Goal: Task Accomplishment & Management: Manage account settings

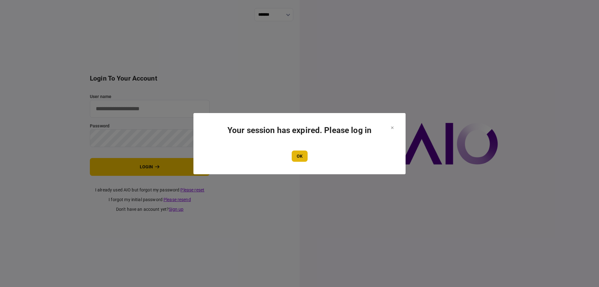
type input "*******"
click at [301, 158] on button "OK" at bounding box center [300, 155] width 16 height 11
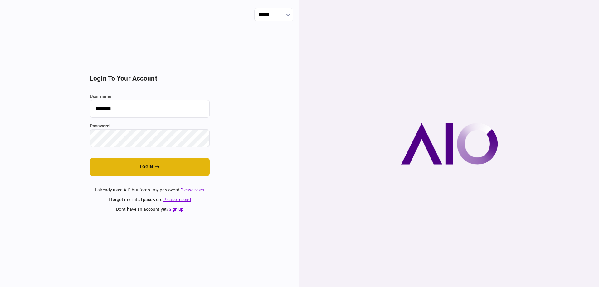
click at [136, 163] on button "login" at bounding box center [150, 167] width 120 height 18
type input "*******"
click at [160, 167] on button "login" at bounding box center [150, 167] width 120 height 18
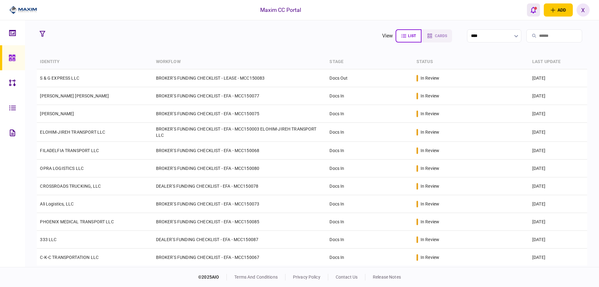
click at [531, 12] on icon "open notifications list" at bounding box center [533, 10] width 5 height 7
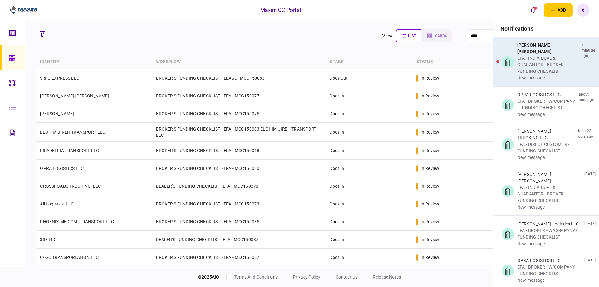
click at [535, 51] on div "[PERSON_NAME] [PERSON_NAME]" at bounding box center [548, 48] width 62 height 13
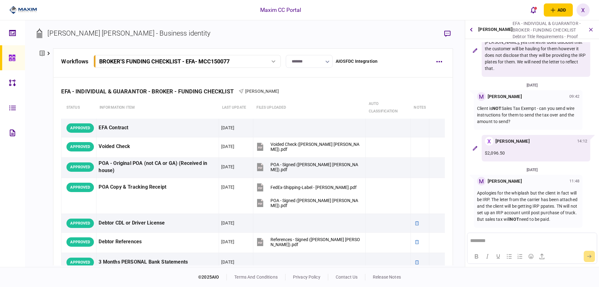
scroll to position [220, 0]
drag, startPoint x: 485, startPoint y: 209, endPoint x: 530, endPoint y: 212, distance: 45.3
click at [530, 212] on p "Apologies for the whiplash but the client in fact will be IRP. The leter from t…" at bounding box center [528, 206] width 102 height 33
click at [526, 215] on p "Apologies for the whiplash but the client in fact will be IRP. The leter from t…" at bounding box center [528, 206] width 102 height 33
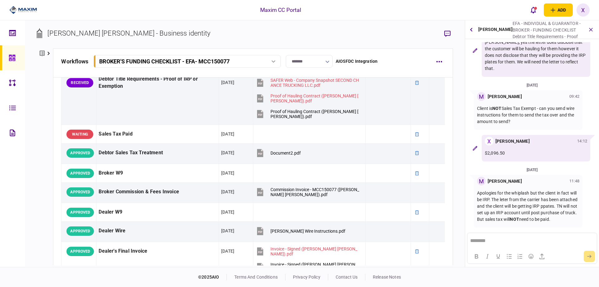
scroll to position [156, 0]
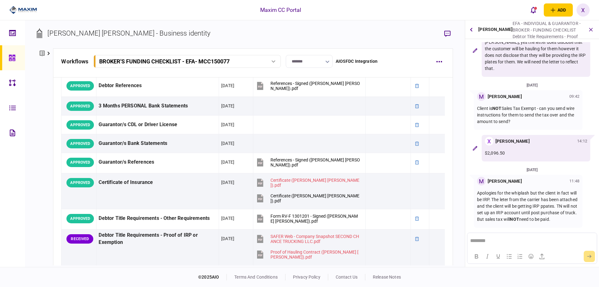
click at [33, 5] on img at bounding box center [23, 9] width 28 height 9
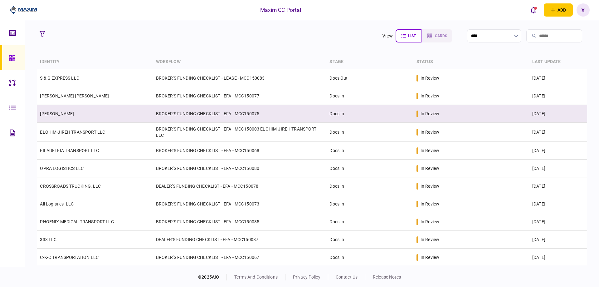
click at [53, 115] on link "[PERSON_NAME]" at bounding box center [57, 113] width 34 height 5
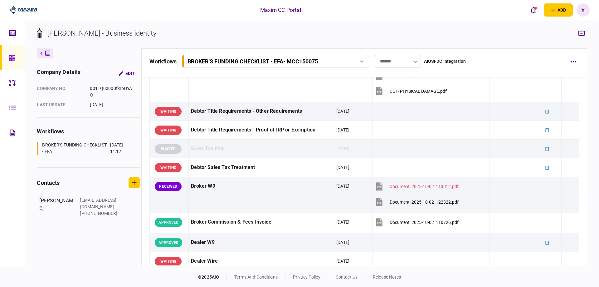
scroll to position [250, 0]
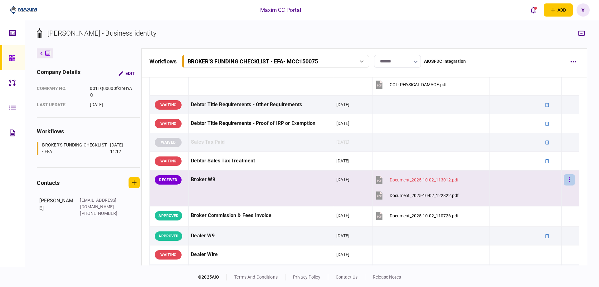
click at [568, 176] on button "button" at bounding box center [569, 179] width 11 height 11
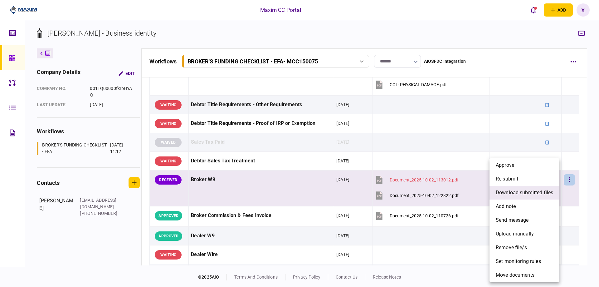
click at [541, 193] on span "download submitted files" at bounding box center [524, 192] width 57 height 7
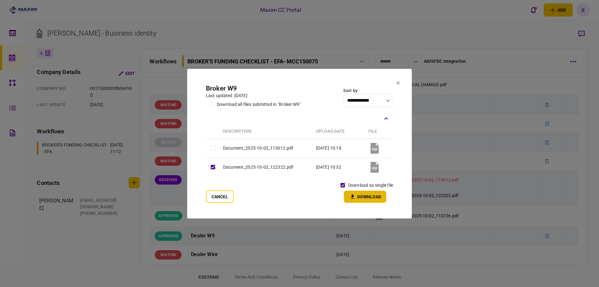
click at [353, 195] on icon "button" at bounding box center [352, 196] width 3 height 4
drag, startPoint x: 396, startPoint y: 80, endPoint x: 399, endPoint y: 88, distance: 8.7
click at [396, 80] on section "**********" at bounding box center [299, 143] width 225 height 149
click at [396, 82] on section "**********" at bounding box center [299, 143] width 225 height 149
click at [398, 81] on icon at bounding box center [398, 83] width 4 height 4
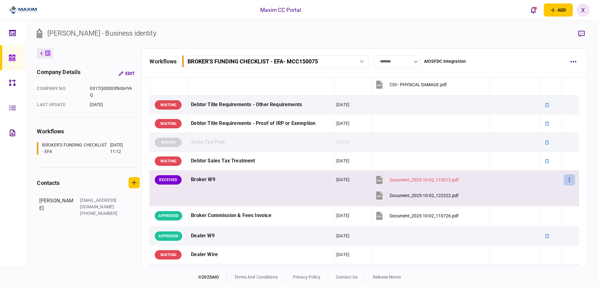
click at [568, 183] on button "button" at bounding box center [569, 179] width 11 height 11
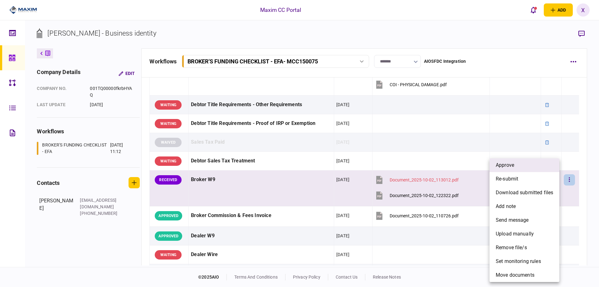
click at [540, 167] on li "approve" at bounding box center [525, 165] width 70 height 14
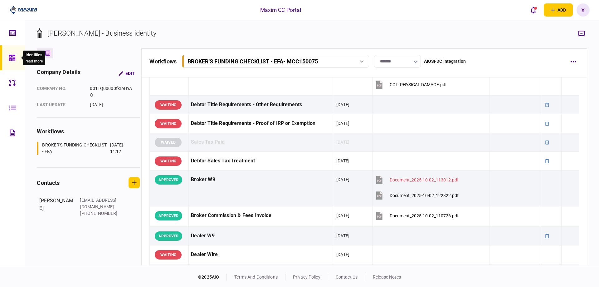
click at [16, 56] on div at bounding box center [14, 57] width 10 height 25
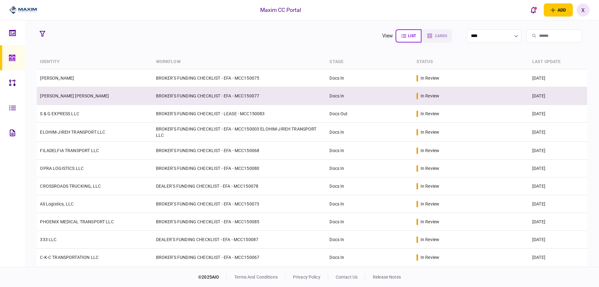
click at [220, 98] on td "BROKER'S FUNDING CHECKLIST - EFA - MCC150077" at bounding box center [240, 96] width 174 height 18
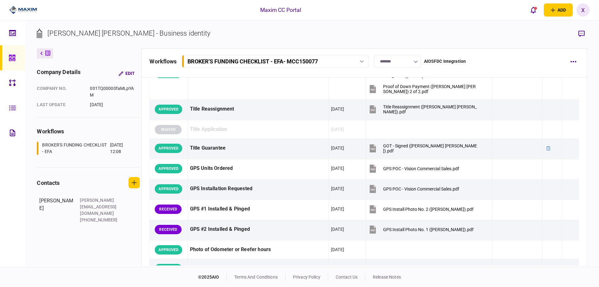
scroll to position [576, 0]
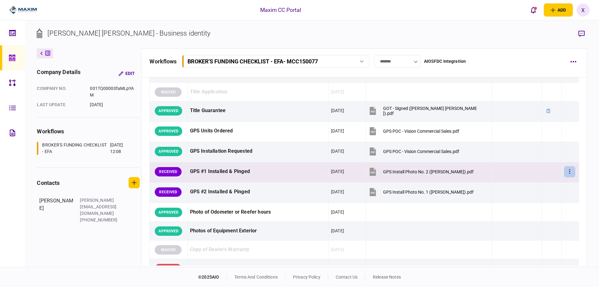
click at [569, 171] on icon "button" at bounding box center [569, 172] width 1 height 6
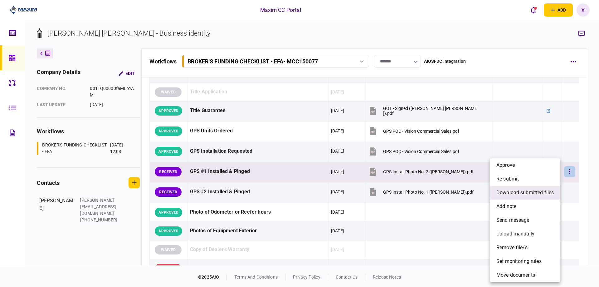
click at [530, 194] on span "download submitted files" at bounding box center [524, 192] width 57 height 7
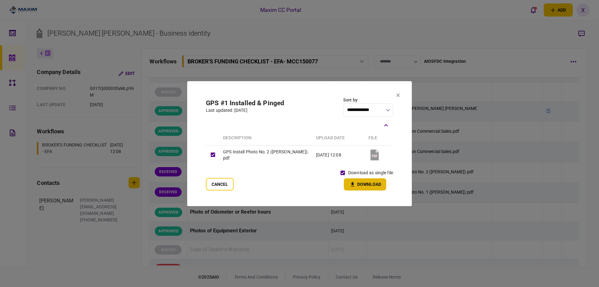
click at [348, 181] on button "Download" at bounding box center [365, 184] width 42 height 12
click at [396, 95] on section "**********" at bounding box center [299, 143] width 225 height 124
click at [403, 94] on section "**********" at bounding box center [299, 143] width 225 height 125
click at [399, 95] on icon at bounding box center [398, 95] width 4 height 4
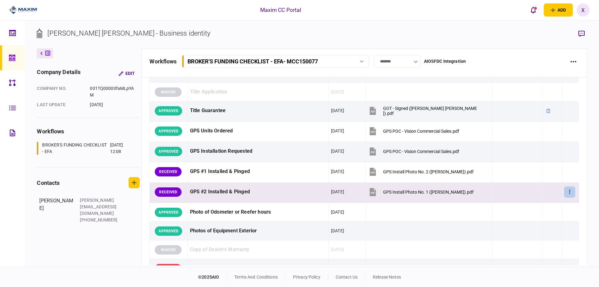
click at [570, 190] on button "button" at bounding box center [569, 191] width 11 height 11
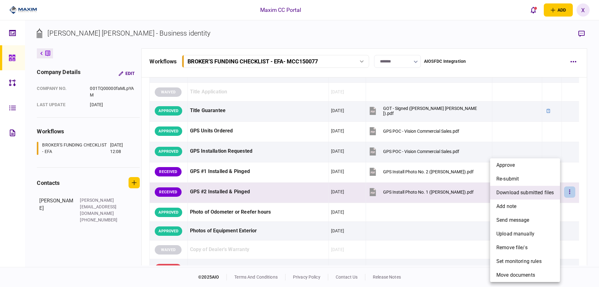
click at [499, 188] on li "download submitted files" at bounding box center [525, 193] width 70 height 14
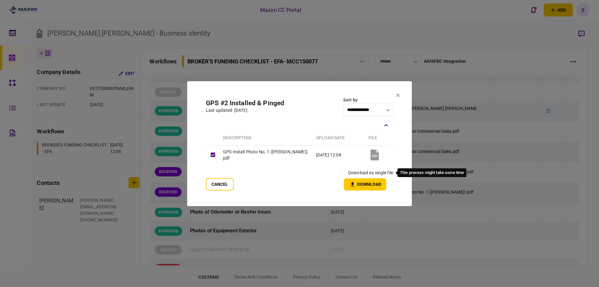
click at [348, 174] on label "download as single file" at bounding box center [370, 172] width 45 height 7
click at [359, 183] on button "Download" at bounding box center [365, 184] width 42 height 12
click at [400, 93] on section "**********" at bounding box center [299, 143] width 225 height 125
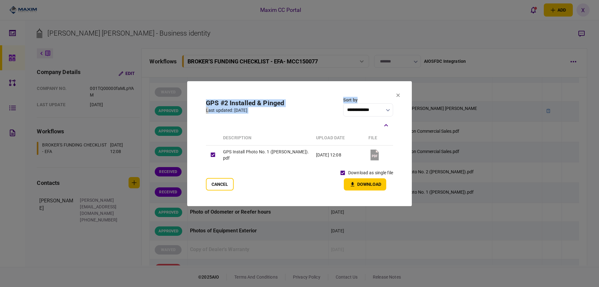
click at [398, 95] on icon at bounding box center [398, 94] width 3 height 3
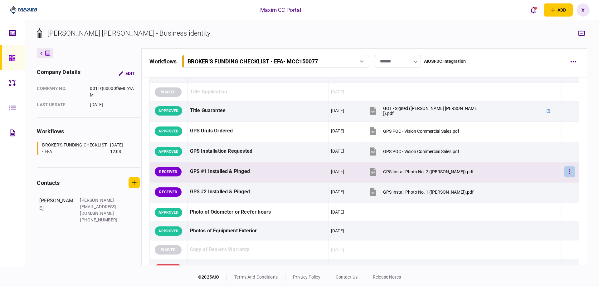
click at [567, 172] on button "button" at bounding box center [569, 171] width 11 height 11
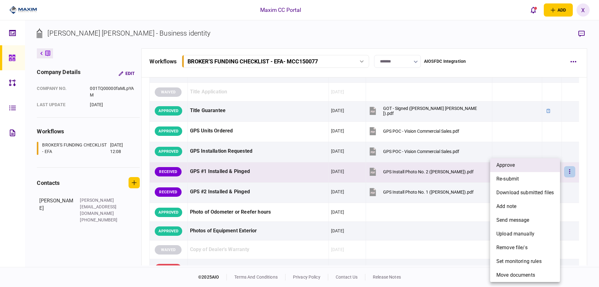
click at [539, 165] on li "approve" at bounding box center [525, 165] width 70 height 14
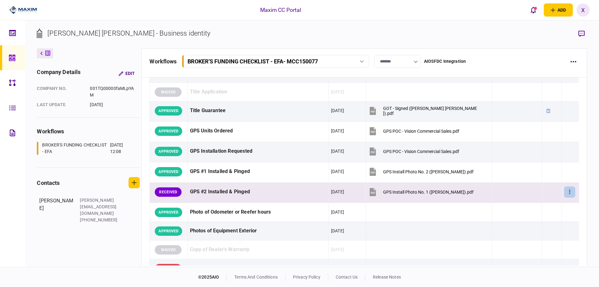
click at [569, 188] on button "button" at bounding box center [569, 191] width 11 height 11
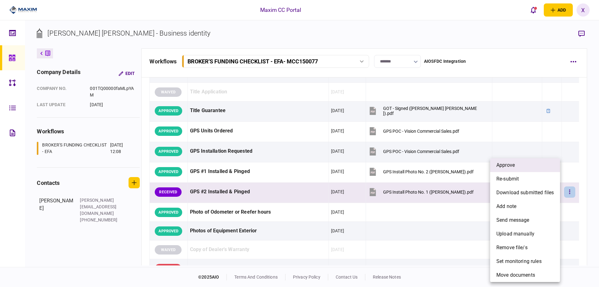
click at [539, 167] on li "approve" at bounding box center [525, 165] width 70 height 14
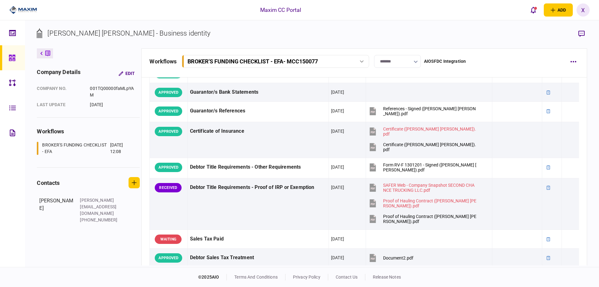
scroll to position [202, 0]
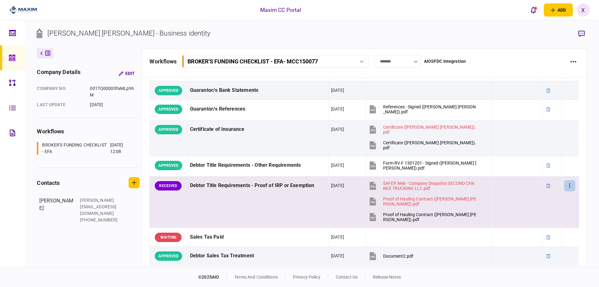
click at [569, 188] on button "button" at bounding box center [569, 185] width 11 height 11
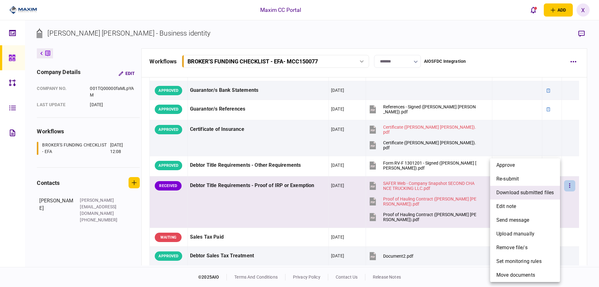
click at [544, 196] on span "download submitted files" at bounding box center [524, 192] width 57 height 7
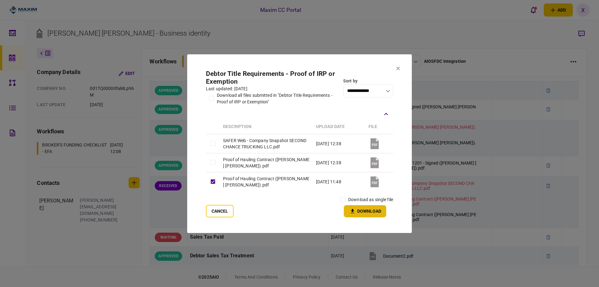
click at [358, 210] on button "Download" at bounding box center [365, 211] width 42 height 12
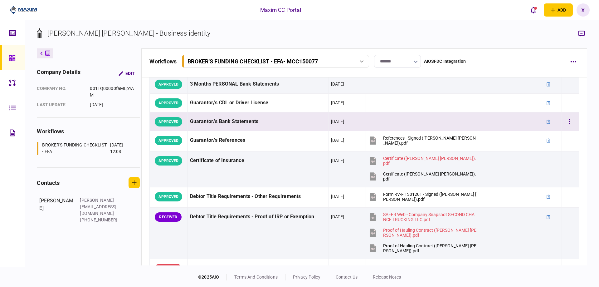
scroll to position [218, 0]
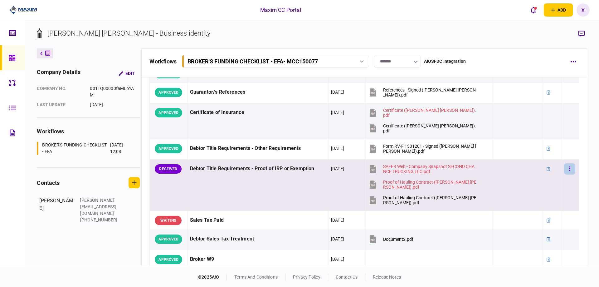
click at [569, 167] on button "button" at bounding box center [569, 168] width 11 height 11
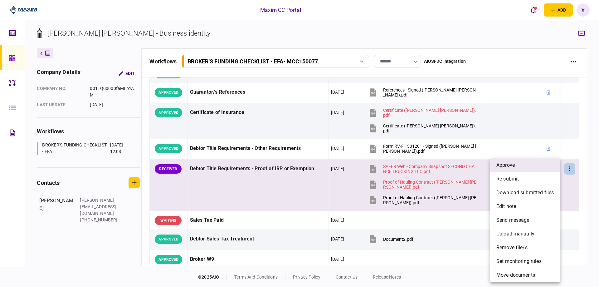
click at [505, 167] on span "approve" at bounding box center [505, 164] width 18 height 7
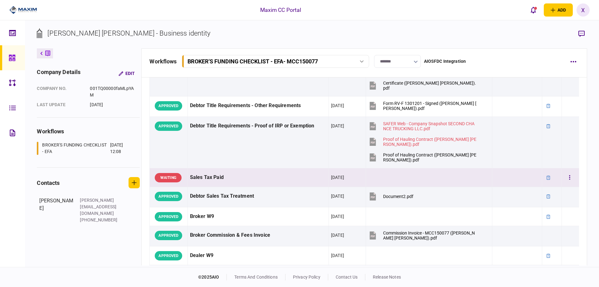
scroll to position [343, 0]
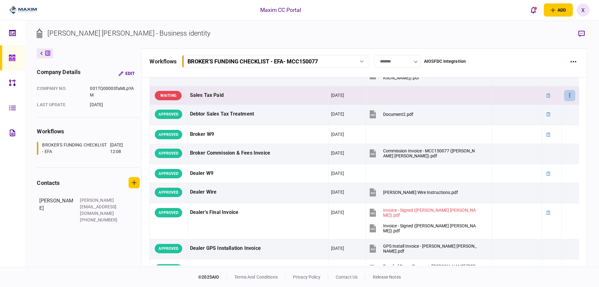
click at [565, 97] on button "button" at bounding box center [569, 95] width 11 height 11
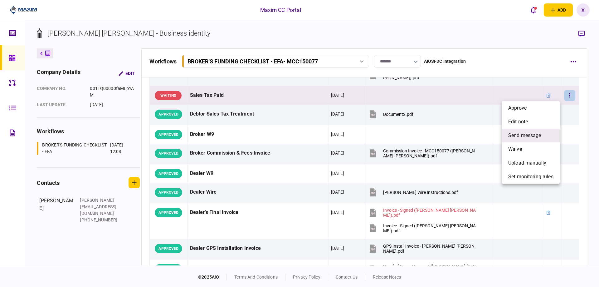
click at [529, 142] on li "send message" at bounding box center [531, 136] width 58 height 14
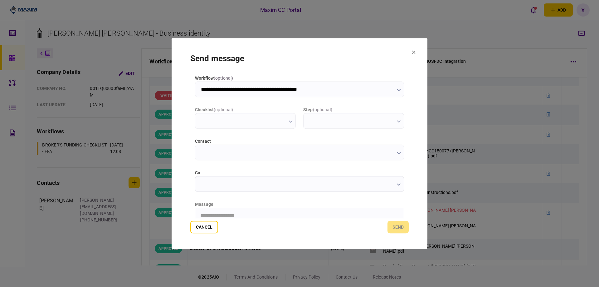
scroll to position [0, 0]
type input "**********"
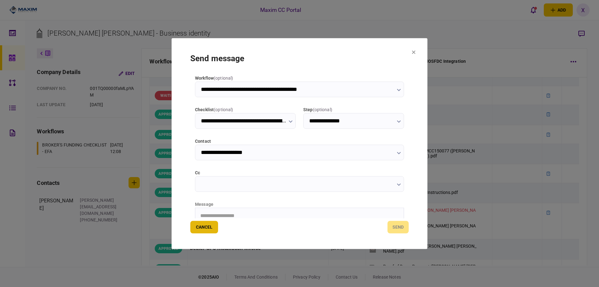
click at [203, 229] on button "Cancel" at bounding box center [204, 227] width 28 height 12
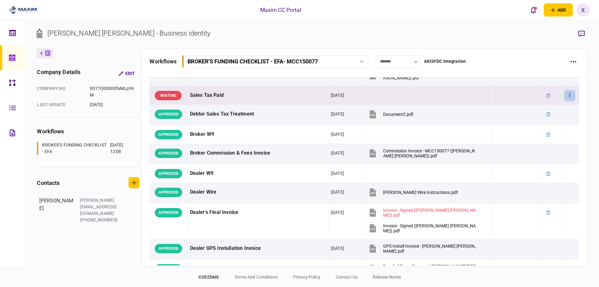
click at [569, 95] on button "button" at bounding box center [569, 95] width 11 height 11
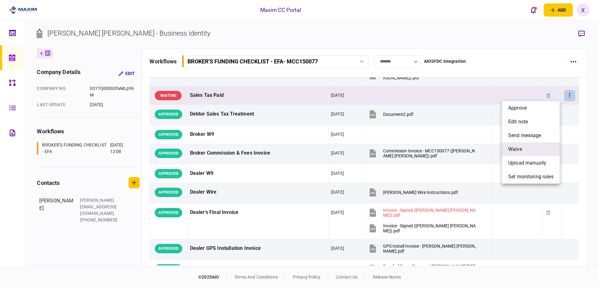
click at [545, 145] on li "waive" at bounding box center [531, 149] width 58 height 14
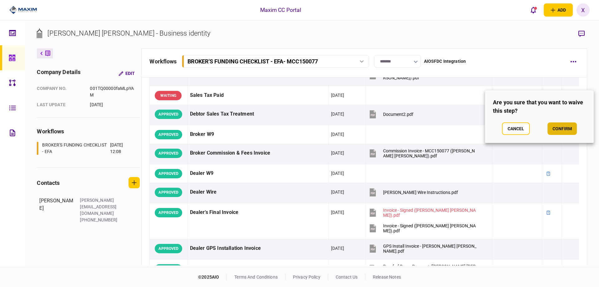
click at [561, 128] on button "confirm" at bounding box center [562, 128] width 29 height 12
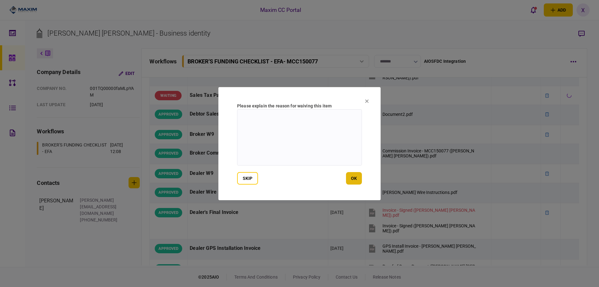
click at [362, 181] on button "ok" at bounding box center [354, 178] width 16 height 12
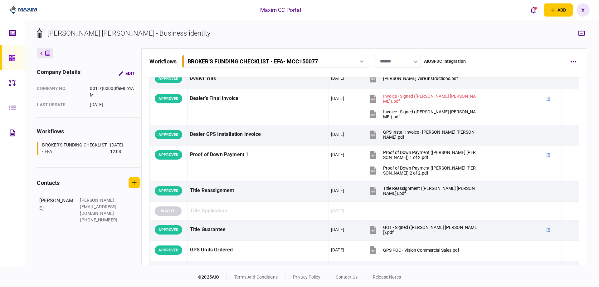
scroll to position [468, 0]
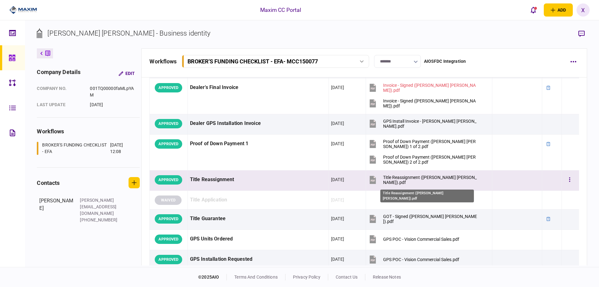
click at [433, 178] on div "Title Reassignment (Eduardo Alexis Salvador Bonilla).pdf" at bounding box center [430, 180] width 94 height 10
click at [569, 178] on icon "button" at bounding box center [569, 180] width 1 height 6
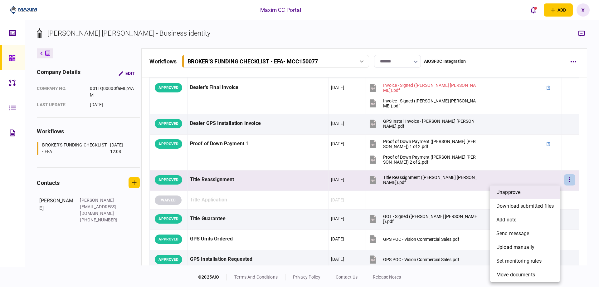
click at [521, 194] on li "unapprove" at bounding box center [525, 192] width 70 height 14
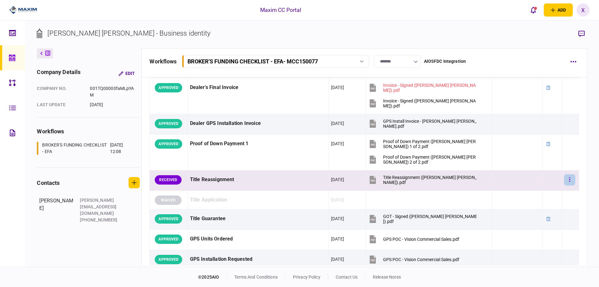
click at [565, 179] on button "button" at bounding box center [569, 179] width 11 height 11
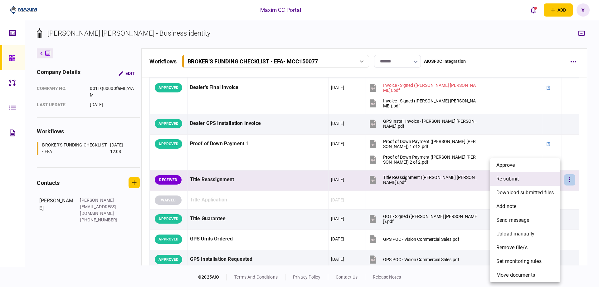
click at [542, 181] on li "re-submit" at bounding box center [525, 179] width 70 height 14
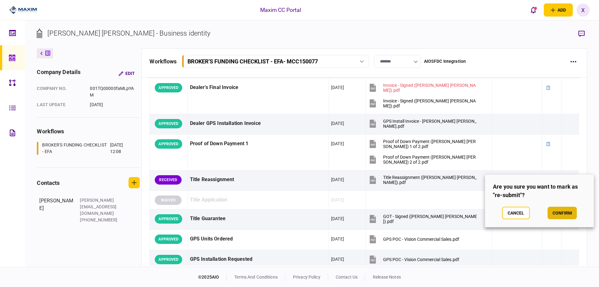
click at [552, 211] on button "confirm" at bounding box center [562, 213] width 29 height 12
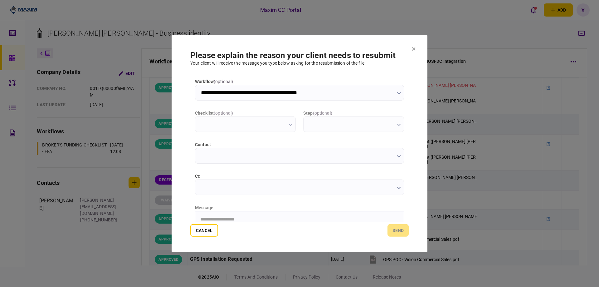
scroll to position [0, 0]
type input "**********"
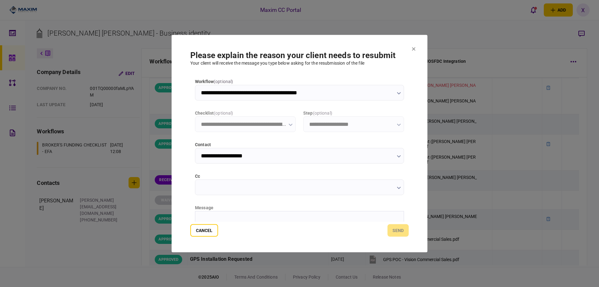
click at [259, 212] on html at bounding box center [299, 218] width 208 height 15
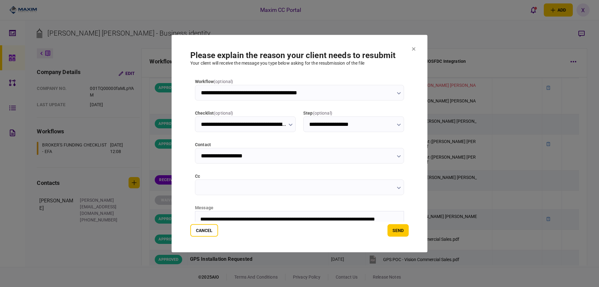
scroll to position [6, 0]
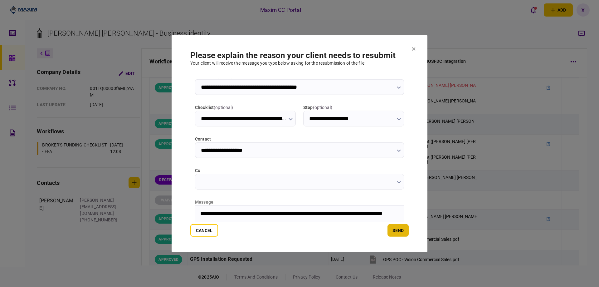
click at [396, 231] on button "send" at bounding box center [398, 230] width 21 height 12
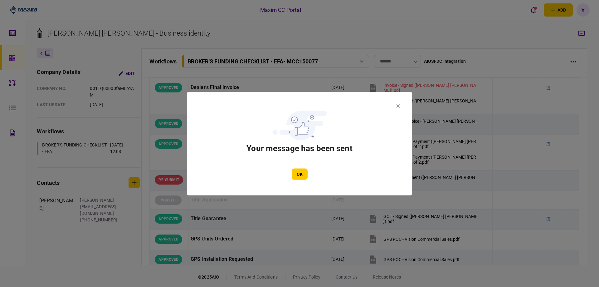
click at [400, 104] on section "Your message has been sent OK" at bounding box center [299, 143] width 225 height 103
click at [399, 105] on icon at bounding box center [398, 105] width 3 height 3
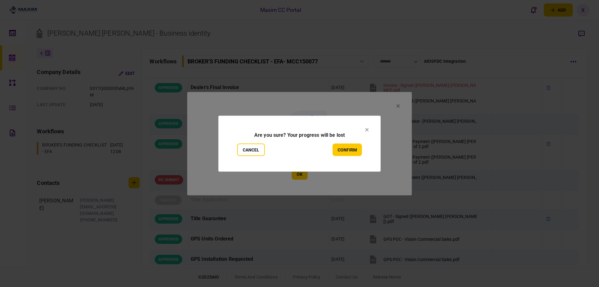
click at [364, 129] on section "Are you sure? Your progress will be lost Cancel confirm" at bounding box center [299, 143] width 162 height 56
click at [365, 131] on section "Are you sure? Your progress will be lost Cancel confirm" at bounding box center [299, 143] width 162 height 56
click at [366, 130] on icon at bounding box center [366, 129] width 3 height 3
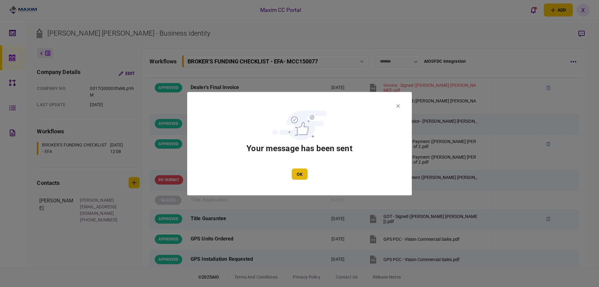
click at [295, 176] on button "OK" at bounding box center [300, 173] width 16 height 11
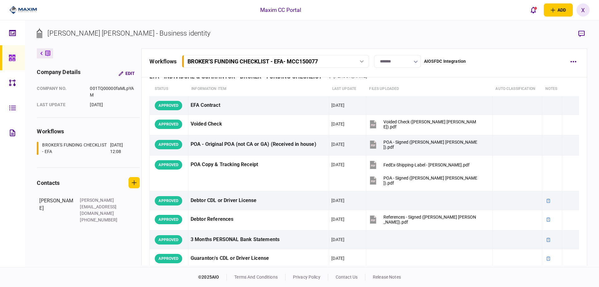
scroll to position [0, 0]
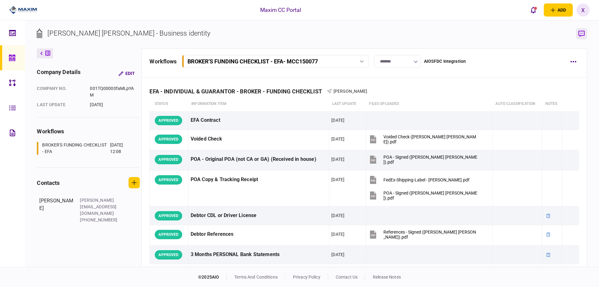
click at [579, 34] on icon "button" at bounding box center [582, 34] width 6 height 7
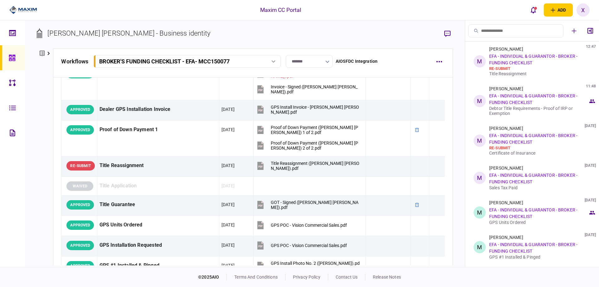
scroll to position [499, 0]
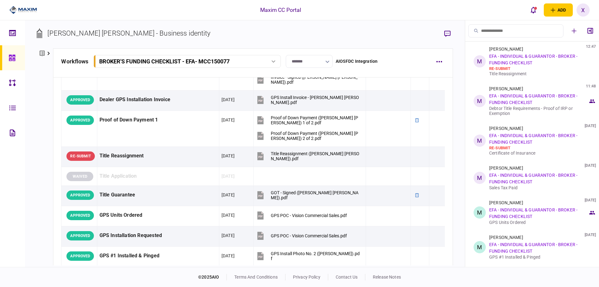
click at [43, 55] on icon at bounding box center [42, 54] width 5 height 6
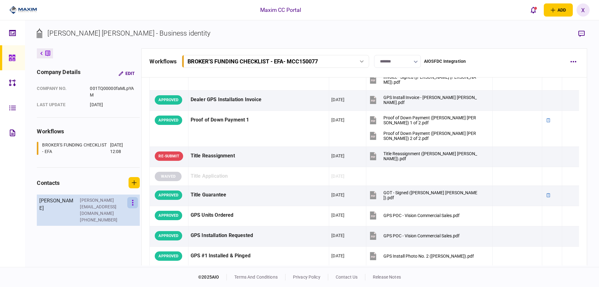
click at [128, 202] on button "button" at bounding box center [132, 202] width 11 height 11
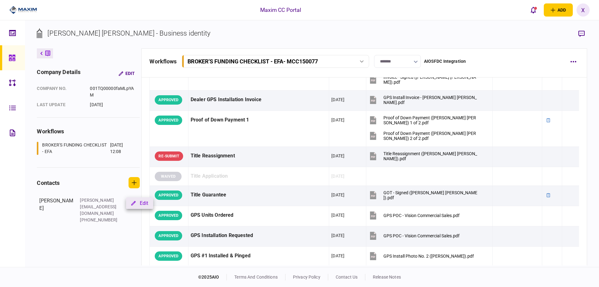
click at [130, 202] on button "Edit" at bounding box center [139, 203] width 27 height 12
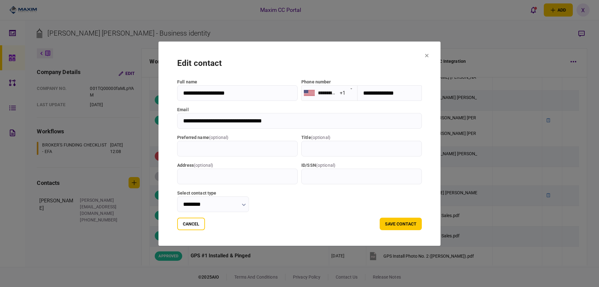
click at [429, 55] on icon at bounding box center [426, 55] width 3 height 3
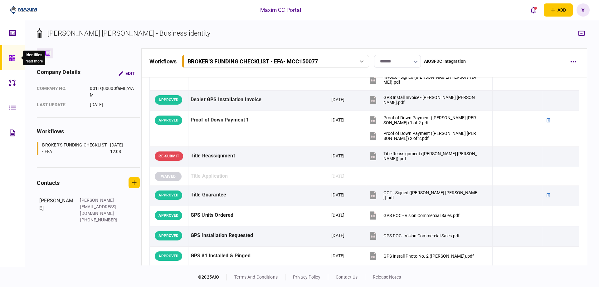
click at [16, 58] on div at bounding box center [14, 57] width 10 height 25
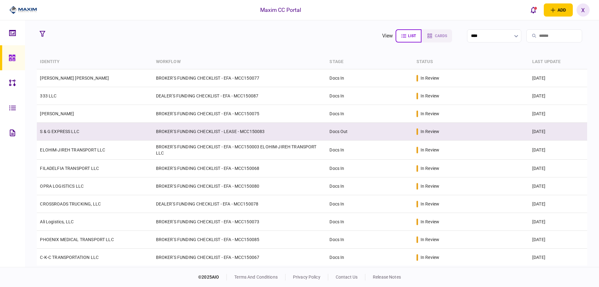
click at [93, 134] on td "S & G EXPRESS LLC" at bounding box center [95, 132] width 116 height 18
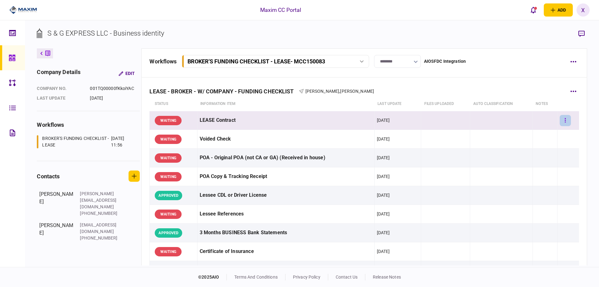
click at [563, 124] on button "button" at bounding box center [565, 120] width 11 height 11
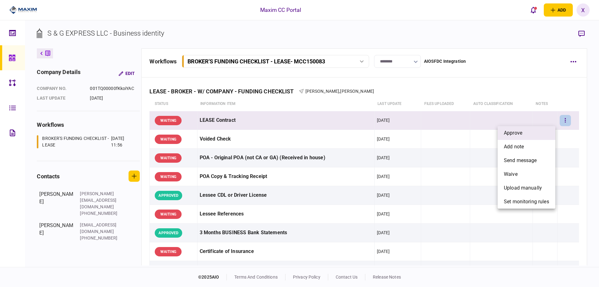
click at [538, 130] on li "approve" at bounding box center [527, 133] width 58 height 14
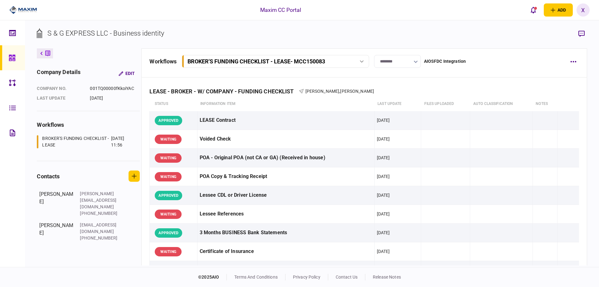
click at [418, 62] on input "********" at bounding box center [397, 61] width 47 height 13
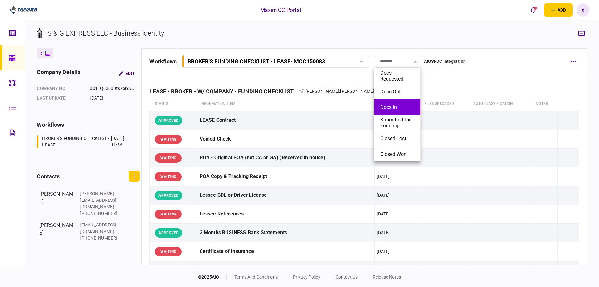
click at [397, 102] on li "Docs In" at bounding box center [397, 107] width 46 height 16
type input "*******"
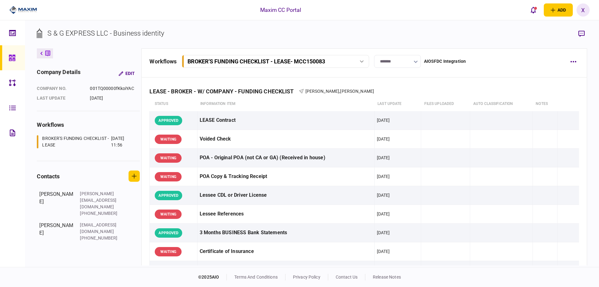
click at [454, 53] on div "workflows BROKER'S FUNDING CHECKLIST - LEASE - MCC150083 BROKER'S FUNDING CHECK…" at bounding box center [364, 62] width 446 height 29
click at [17, 61] on div at bounding box center [14, 57] width 10 height 25
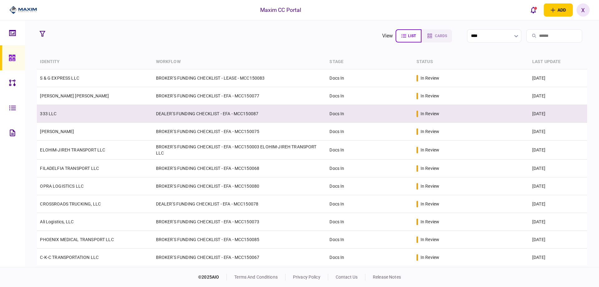
click at [47, 112] on link "333 LLC" at bounding box center [48, 113] width 17 height 5
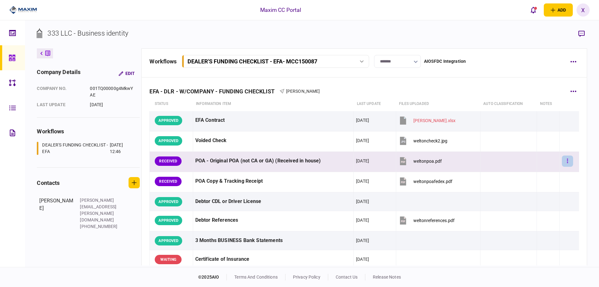
click at [567, 159] on icon "button" at bounding box center [567, 161] width 1 height 4
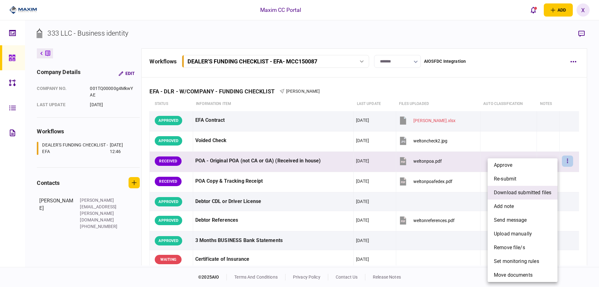
click at [517, 194] on span "download submitted files" at bounding box center [522, 192] width 57 height 7
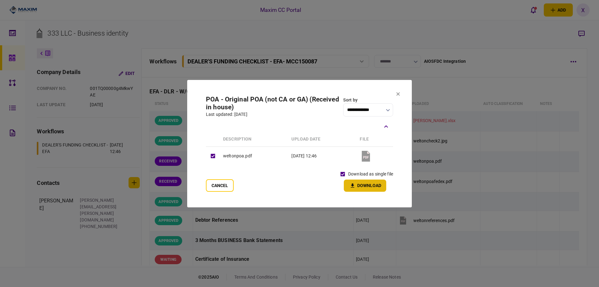
click at [349, 182] on button "Download" at bounding box center [365, 185] width 42 height 12
click at [396, 95] on section "**********" at bounding box center [299, 143] width 225 height 127
click at [397, 95] on icon at bounding box center [398, 93] width 3 height 3
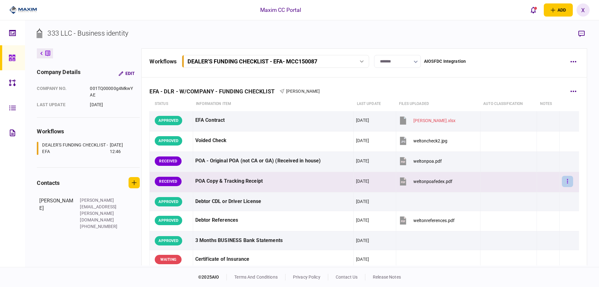
click at [565, 180] on button "button" at bounding box center [567, 181] width 11 height 11
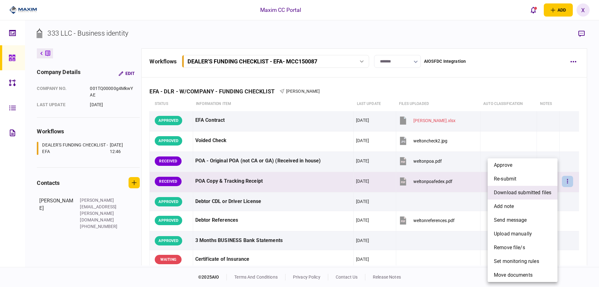
click at [520, 190] on span "download submitted files" at bounding box center [522, 192] width 57 height 7
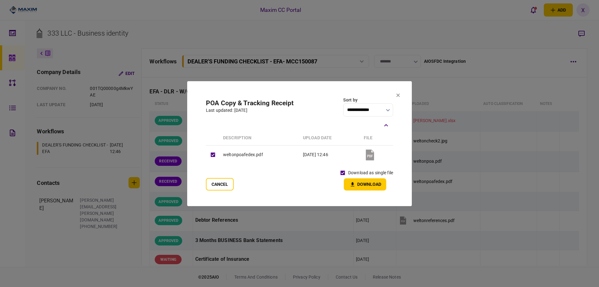
click at [360, 187] on button "Download" at bounding box center [365, 184] width 42 height 12
click at [396, 95] on section "**********" at bounding box center [299, 143] width 225 height 125
click at [399, 99] on section "**********" at bounding box center [299, 143] width 225 height 125
click at [398, 96] on icon at bounding box center [398, 95] width 4 height 4
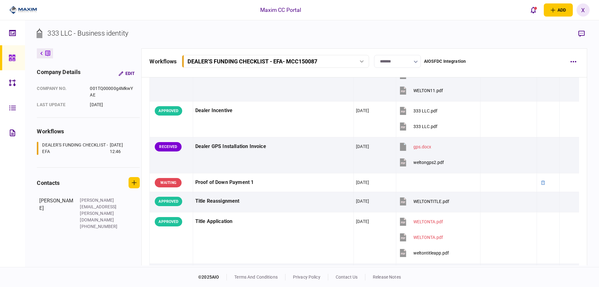
scroll to position [406, 0]
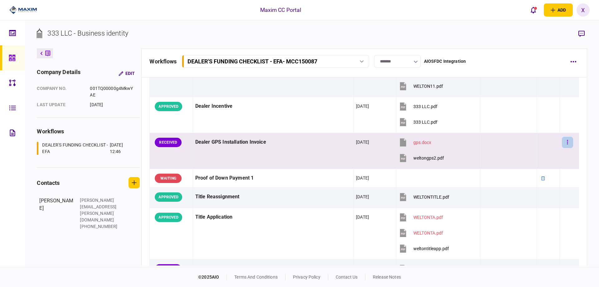
click at [562, 141] on button "button" at bounding box center [567, 142] width 11 height 11
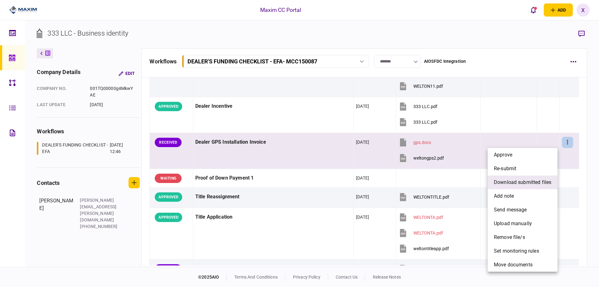
click at [521, 181] on span "download submitted files" at bounding box center [522, 181] width 57 height 7
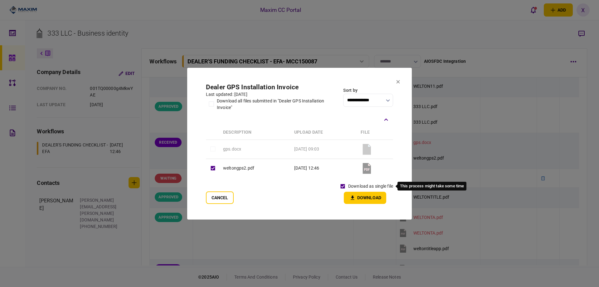
click at [355, 192] on button "Download" at bounding box center [365, 198] width 42 height 12
click at [399, 82] on icon at bounding box center [398, 81] width 3 height 3
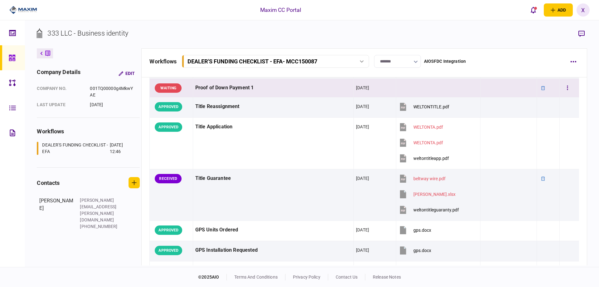
scroll to position [499, 0]
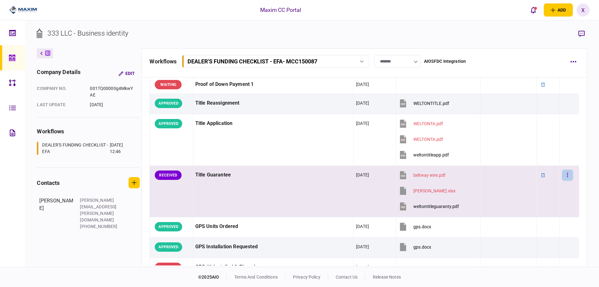
click at [565, 173] on button "button" at bounding box center [567, 174] width 11 height 11
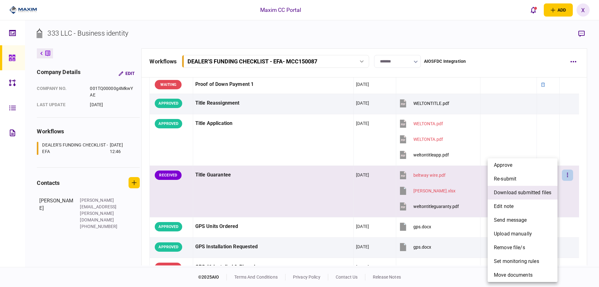
click at [527, 195] on span "download submitted files" at bounding box center [522, 192] width 57 height 7
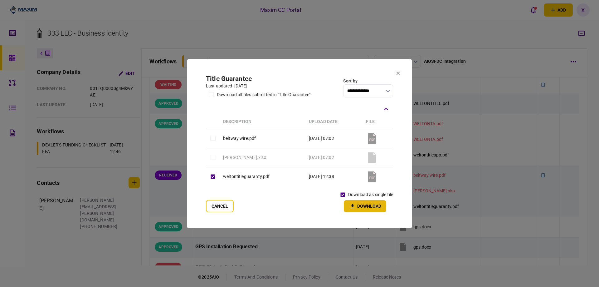
click at [353, 201] on button "Download" at bounding box center [365, 206] width 42 height 12
click at [398, 73] on icon at bounding box center [398, 72] width 3 height 3
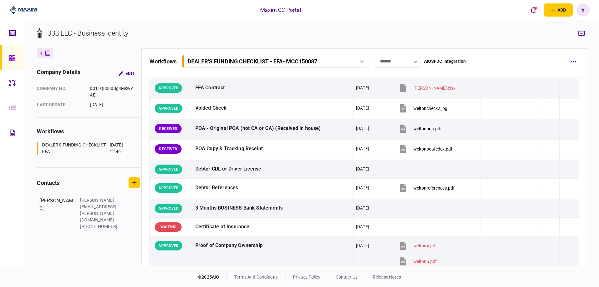
scroll to position [31, 0]
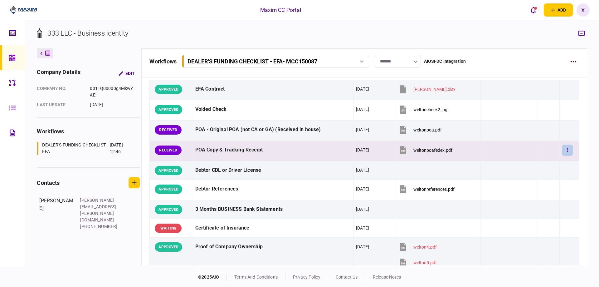
click at [567, 148] on icon "button" at bounding box center [567, 150] width 1 height 6
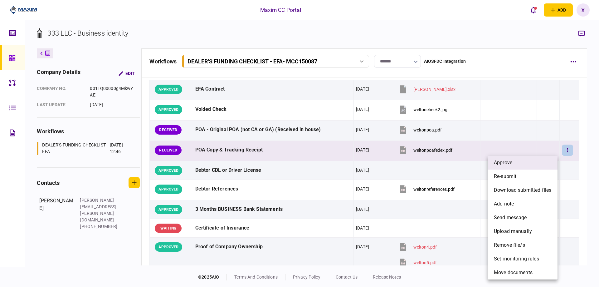
click at [530, 159] on li "approve" at bounding box center [523, 163] width 70 height 14
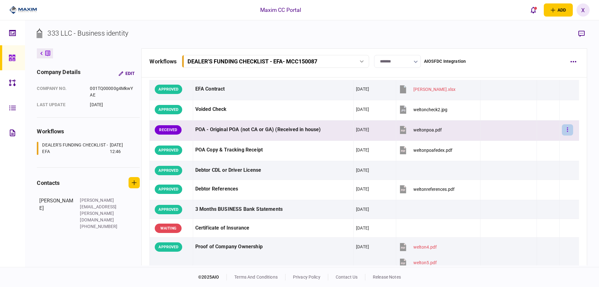
click at [562, 132] on button "button" at bounding box center [567, 129] width 11 height 11
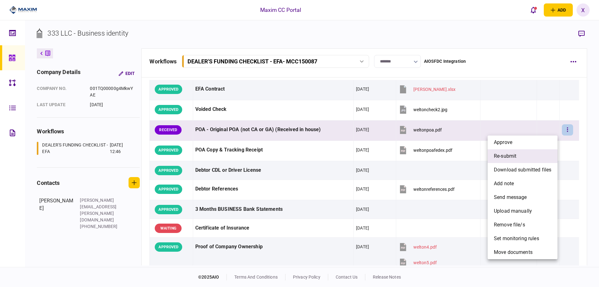
click at [510, 155] on span "re-submit" at bounding box center [505, 155] width 22 height 7
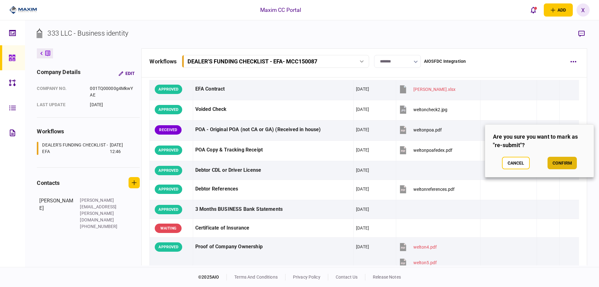
click at [563, 162] on button "confirm" at bounding box center [562, 163] width 29 height 12
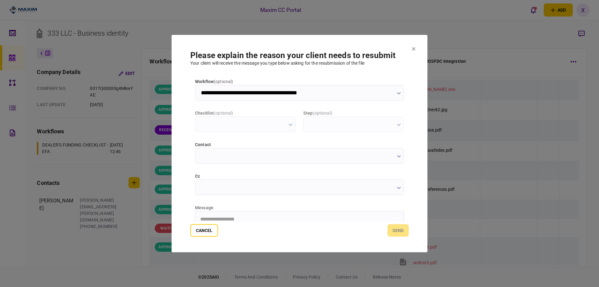
scroll to position [0, 0]
type input "**********"
click at [243, 212] on html "**********" at bounding box center [299, 219] width 208 height 16
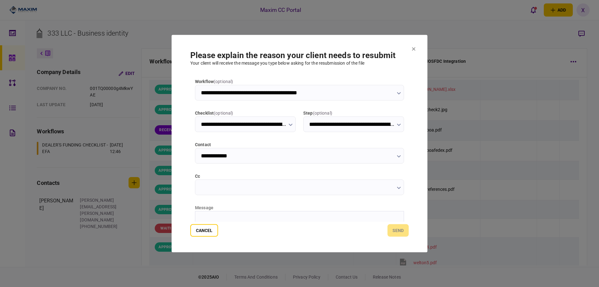
click at [217, 213] on html at bounding box center [299, 218] width 208 height 15
click at [395, 237] on button "send" at bounding box center [398, 230] width 21 height 12
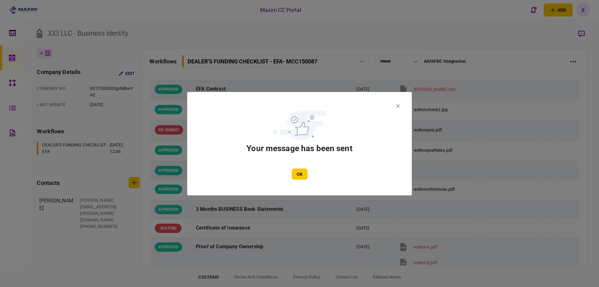
click at [398, 105] on icon at bounding box center [398, 105] width 3 height 3
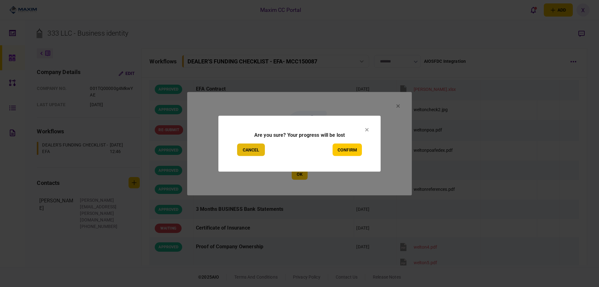
click at [244, 146] on button "Cancel" at bounding box center [251, 149] width 28 height 12
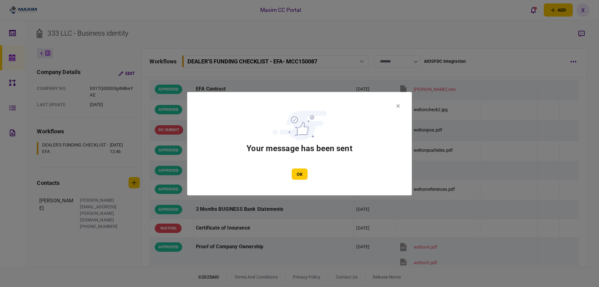
click at [290, 175] on div "OK" at bounding box center [299, 173] width 187 height 11
click at [299, 173] on button "OK" at bounding box center [300, 173] width 16 height 11
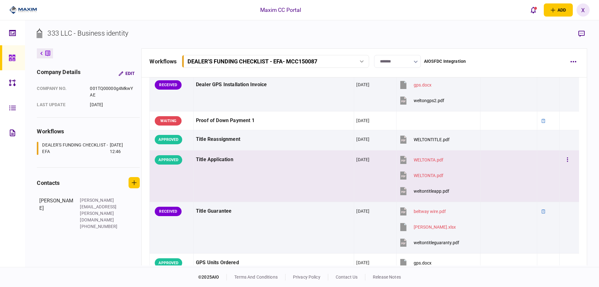
scroll to position [499, 0]
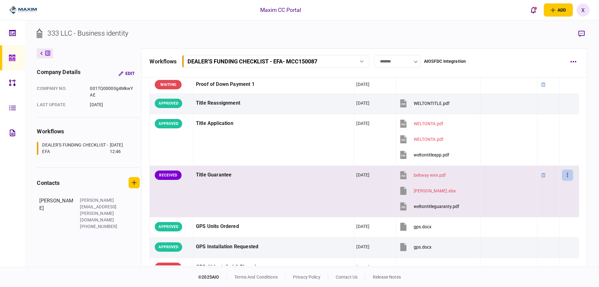
click at [562, 176] on button "button" at bounding box center [567, 174] width 11 height 11
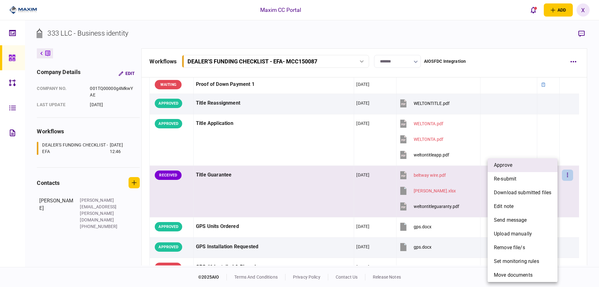
click at [527, 164] on li "approve" at bounding box center [523, 165] width 70 height 14
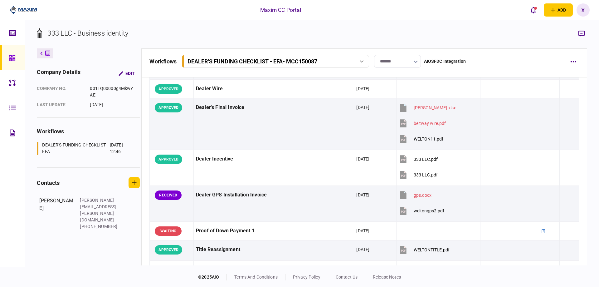
scroll to position [384, 0]
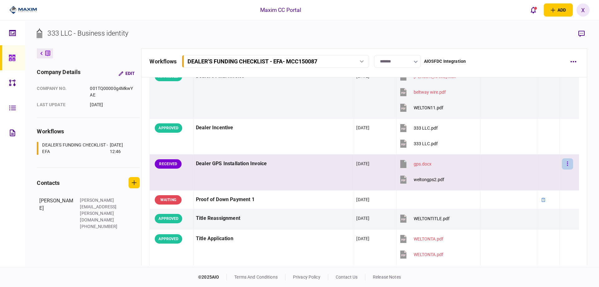
click at [562, 163] on button "button" at bounding box center [567, 163] width 11 height 11
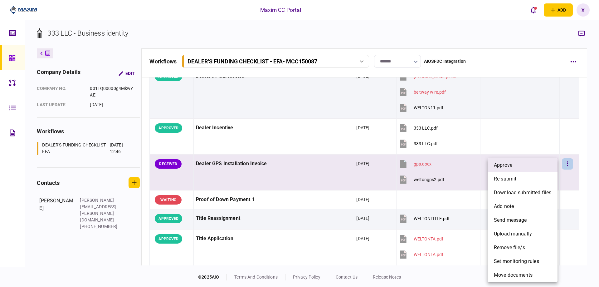
click at [545, 167] on li "approve" at bounding box center [523, 165] width 70 height 14
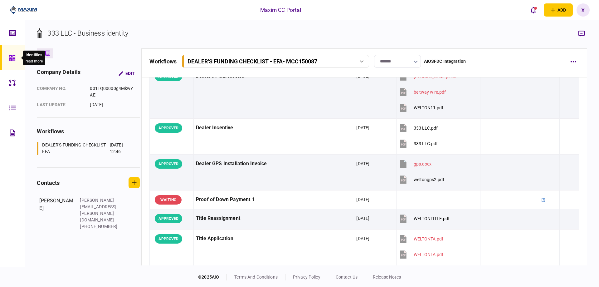
click at [14, 54] on div at bounding box center [14, 57] width 10 height 25
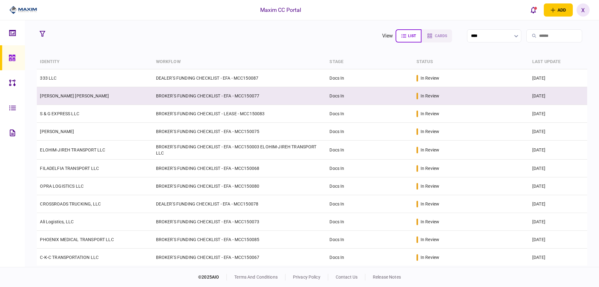
click at [79, 98] on link "[PERSON_NAME] [PERSON_NAME]" at bounding box center [74, 95] width 69 height 5
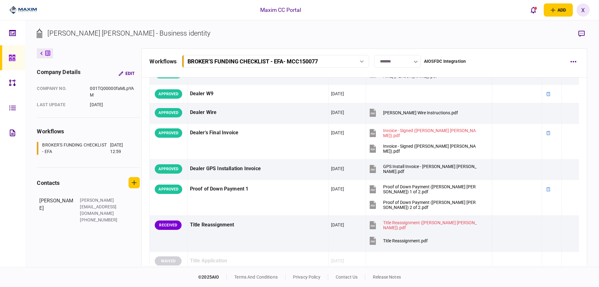
scroll to position [454, 0]
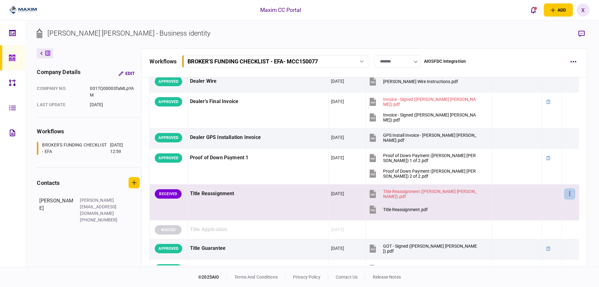
click at [565, 193] on button "button" at bounding box center [569, 193] width 11 height 11
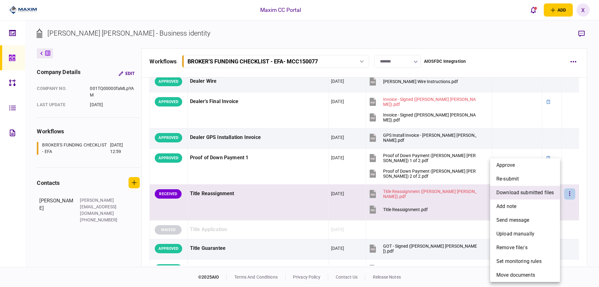
click at [537, 194] on span "download submitted files" at bounding box center [524, 192] width 57 height 7
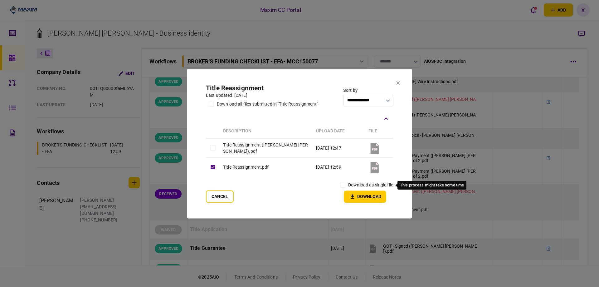
click at [349, 183] on label "download as single file" at bounding box center [370, 185] width 45 height 7
click at [352, 193] on button "Download" at bounding box center [365, 196] width 42 height 12
click at [398, 84] on icon at bounding box center [398, 83] width 4 height 4
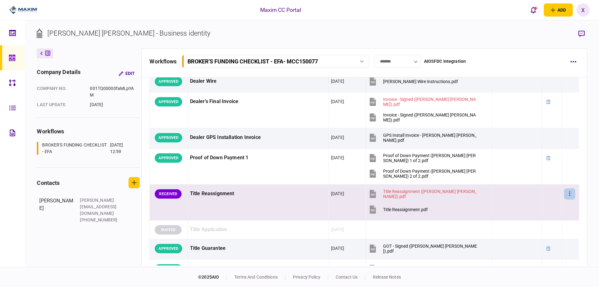
click at [569, 193] on icon "button" at bounding box center [569, 194] width 1 height 6
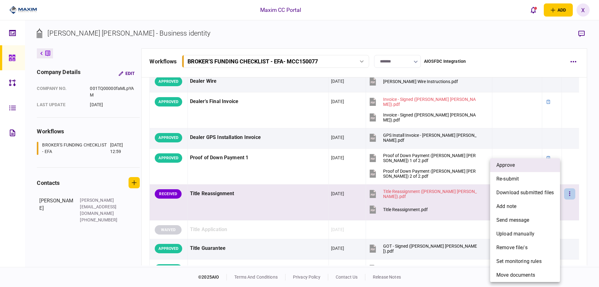
click at [532, 167] on li "approve" at bounding box center [525, 165] width 70 height 14
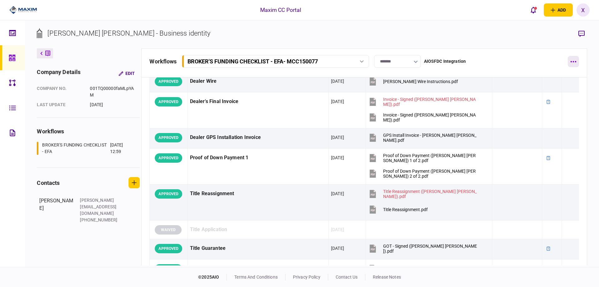
click at [576, 61] on icon "button" at bounding box center [573, 62] width 6 height 2
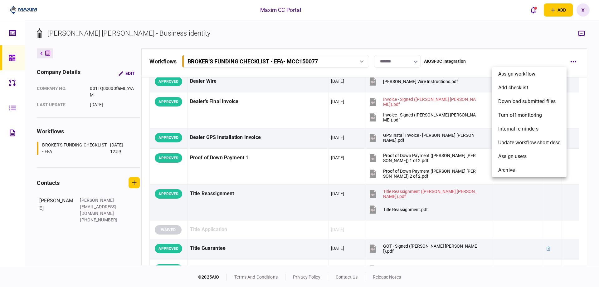
click at [410, 59] on div at bounding box center [299, 143] width 599 height 287
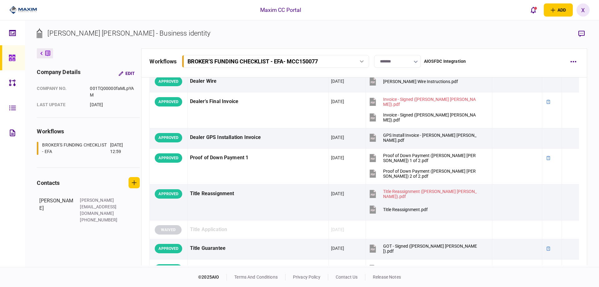
click at [409, 60] on input "*******" at bounding box center [397, 61] width 47 height 13
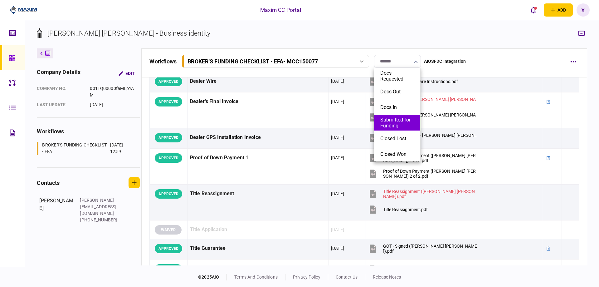
click at [398, 123] on button "Submitted for Funding" at bounding box center [397, 123] width 34 height 12
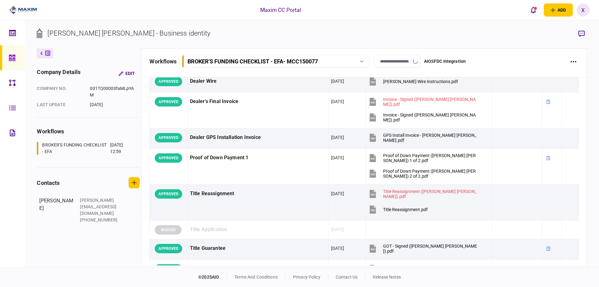
type input "**********"
click at [399, 33] on section "EDUARDO ALEXIS BONILLA SALVADOR - Business identity" at bounding box center [312, 38] width 550 height 20
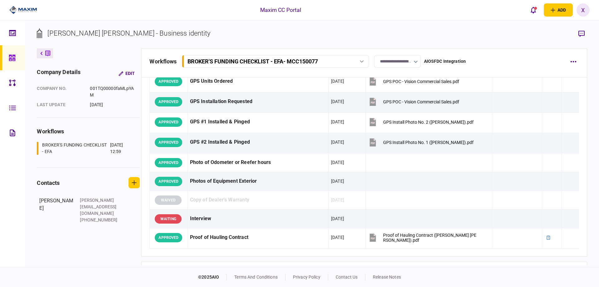
scroll to position [735, 0]
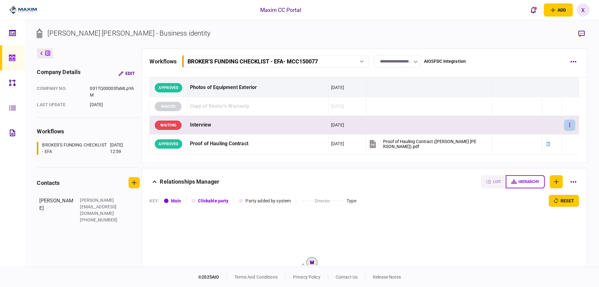
click at [566, 126] on button "button" at bounding box center [569, 125] width 11 height 11
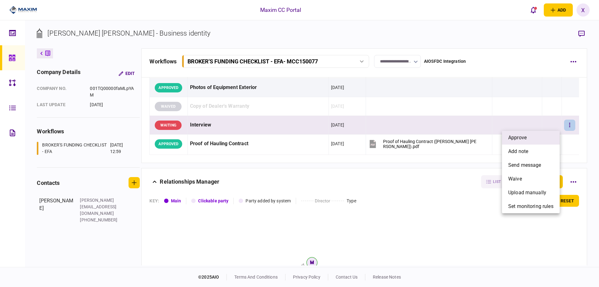
click at [540, 142] on li "approve" at bounding box center [531, 138] width 58 height 14
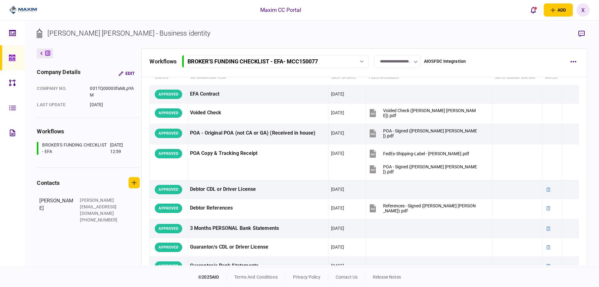
scroll to position [0, 0]
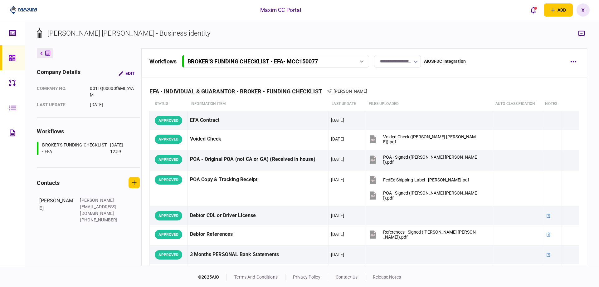
click at [37, 56] on button at bounding box center [45, 53] width 16 height 10
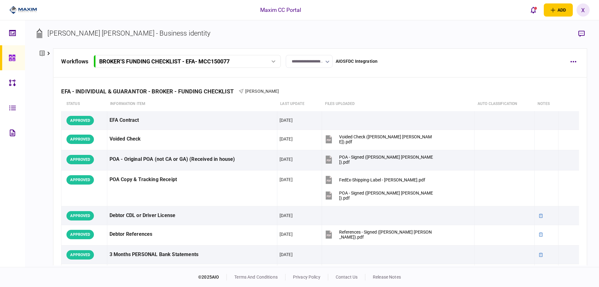
click at [11, 58] on icon at bounding box center [12, 57] width 7 height 7
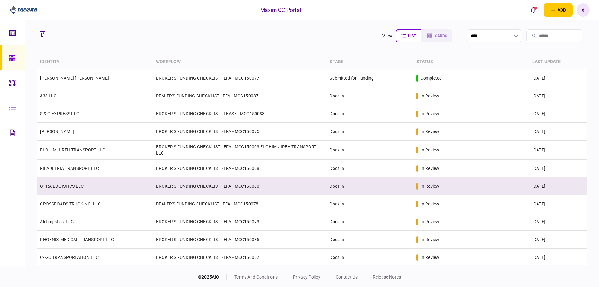
click at [73, 185] on link "OPRA LOGISTICS LLC" at bounding box center [62, 185] width 44 height 5
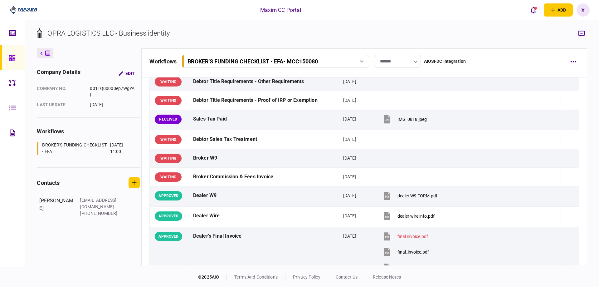
scroll to position [281, 0]
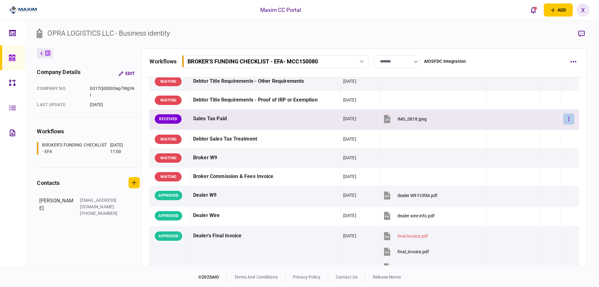
click at [568, 121] on button "button" at bounding box center [568, 118] width 11 height 11
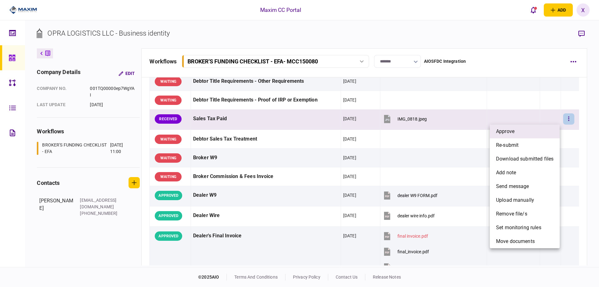
click at [538, 129] on li "approve" at bounding box center [525, 132] width 70 height 14
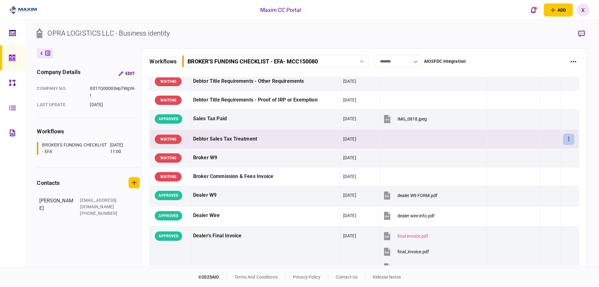
click at [569, 141] on button "button" at bounding box center [568, 139] width 11 height 11
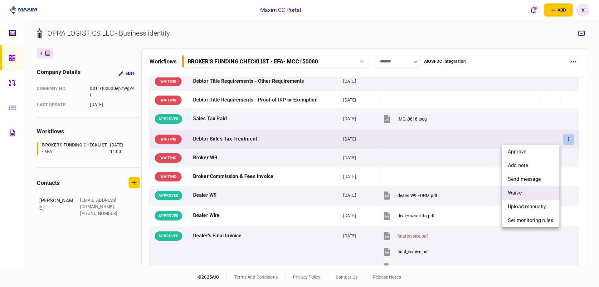
click at [534, 188] on li "waive" at bounding box center [531, 193] width 58 height 14
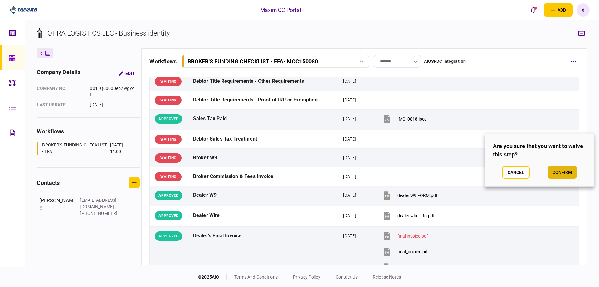
click at [559, 171] on button "confirm" at bounding box center [562, 172] width 29 height 12
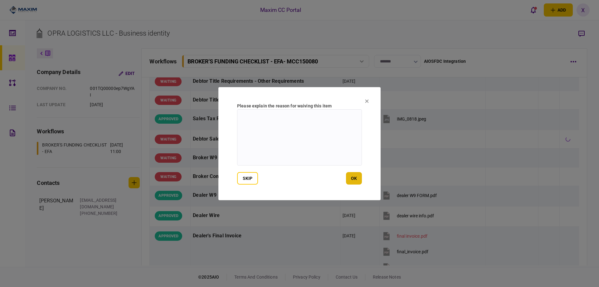
click at [354, 176] on button "ok" at bounding box center [354, 178] width 16 height 12
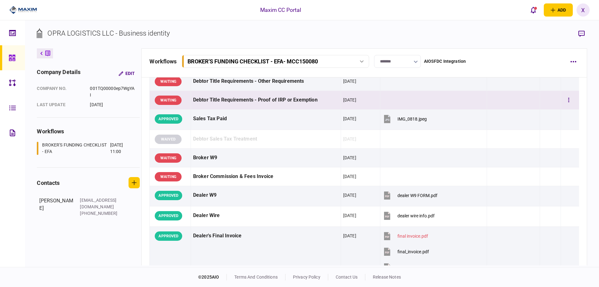
scroll to position [250, 0]
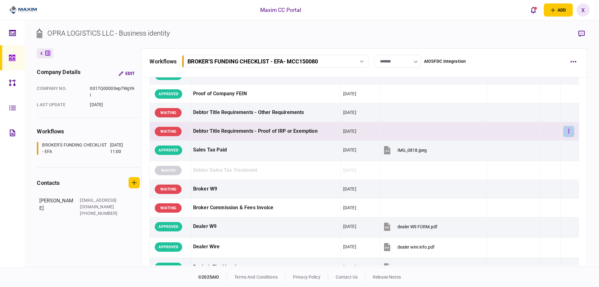
click at [563, 131] on button "button" at bounding box center [568, 131] width 11 height 11
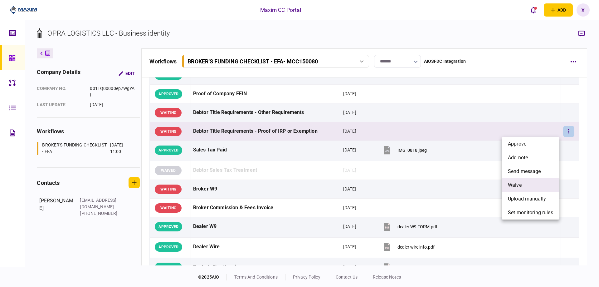
click at [532, 181] on li "waive" at bounding box center [531, 185] width 58 height 14
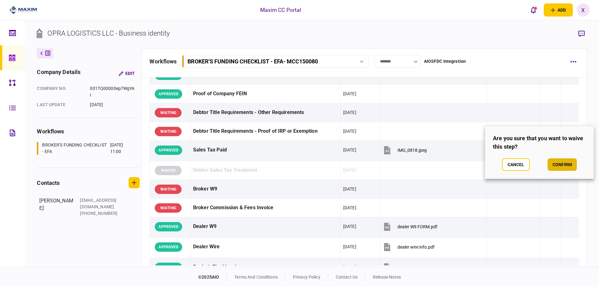
click at [552, 162] on button "confirm" at bounding box center [562, 164] width 29 height 12
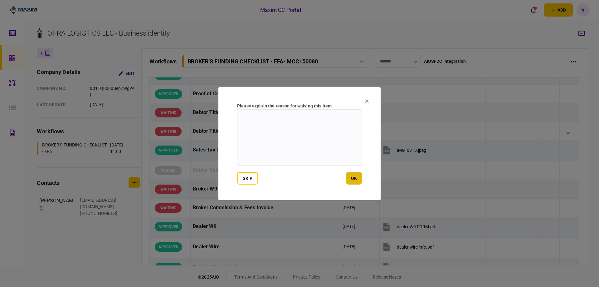
click at [355, 174] on button "ok" at bounding box center [354, 178] width 16 height 12
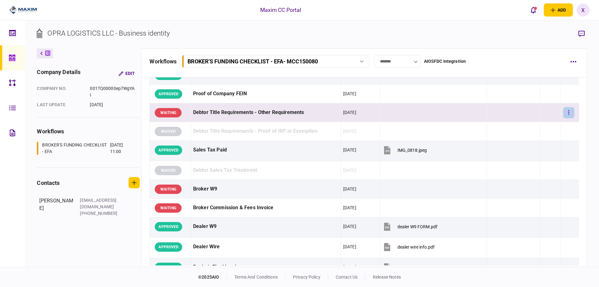
click at [568, 112] on button "button" at bounding box center [568, 112] width 11 height 11
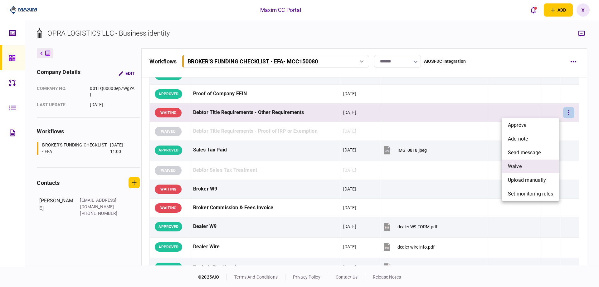
click at [539, 163] on li "waive" at bounding box center [531, 166] width 58 height 14
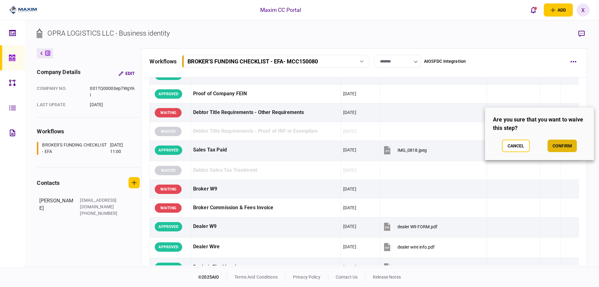
click at [557, 144] on button "confirm" at bounding box center [562, 145] width 29 height 12
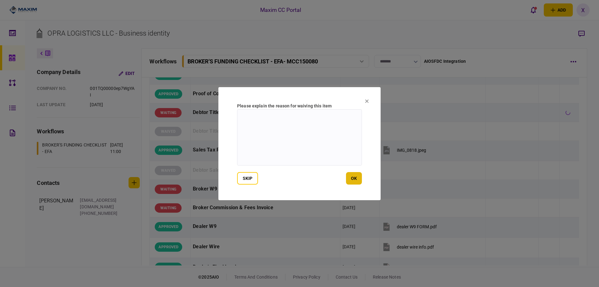
click at [360, 178] on button "ok" at bounding box center [354, 178] width 16 height 12
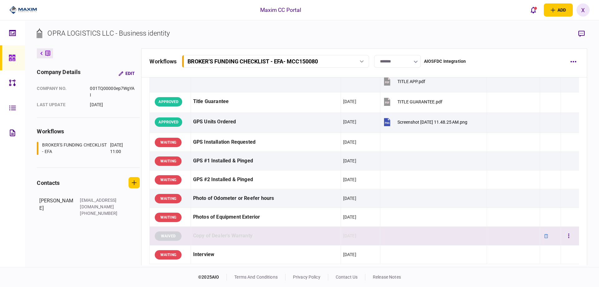
scroll to position [749, 0]
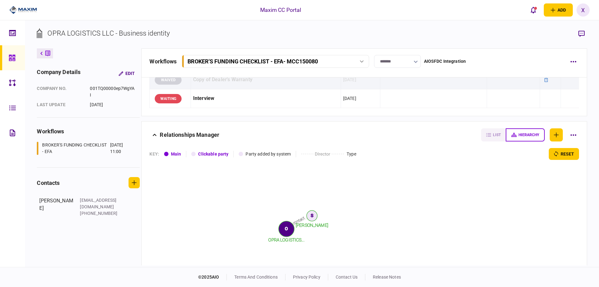
click at [15, 58] on icon at bounding box center [12, 57] width 7 height 7
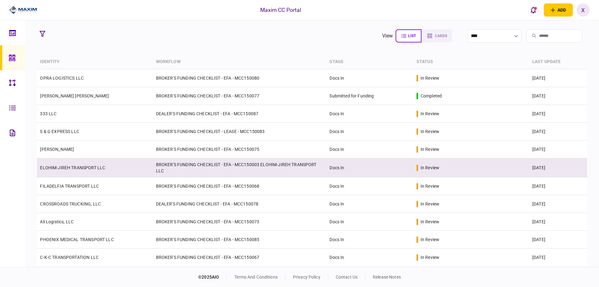
click at [72, 174] on td "ELOHIM-JIREH TRANSPORT LLC" at bounding box center [95, 167] width 116 height 19
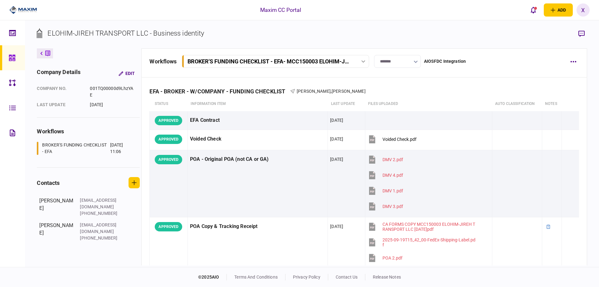
click at [13, 59] on icon at bounding box center [12, 58] width 6 height 6
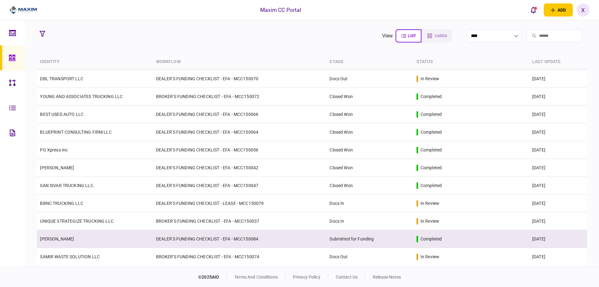
scroll to position [286, 0]
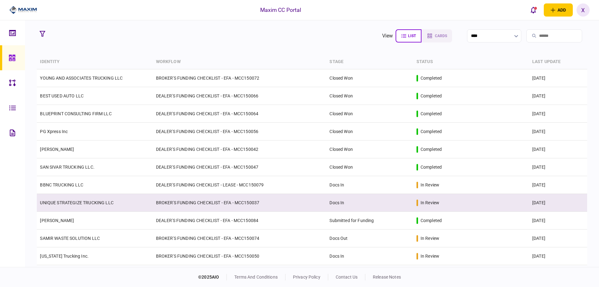
click at [69, 205] on link "UNIQUE STRATEGIZE TRUCKING LLC" at bounding box center [77, 202] width 74 height 5
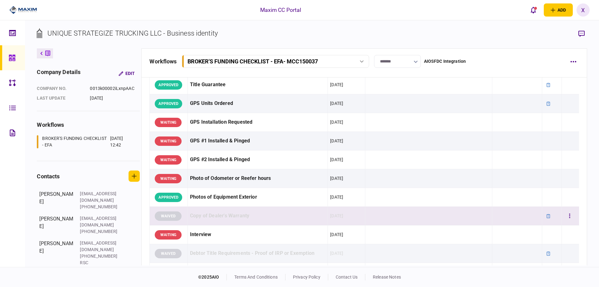
scroll to position [468, 0]
